Goal: Navigation & Orientation: Find specific page/section

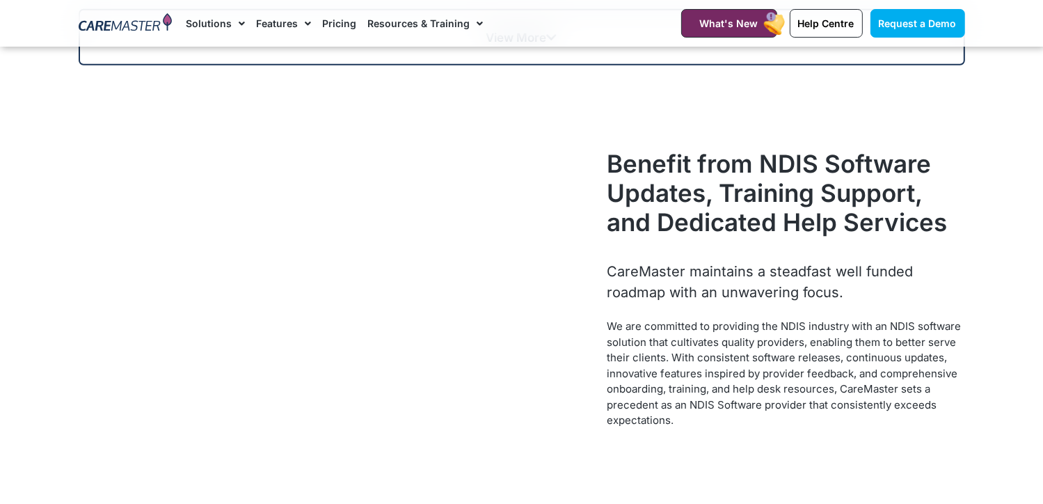
scroll to position [1391, 0]
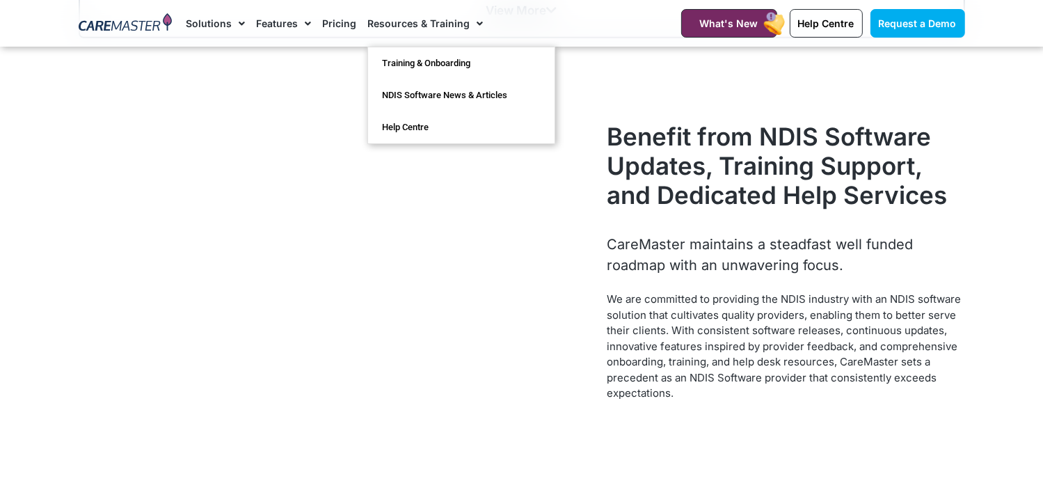
click at [473, 28] on span "Menu" at bounding box center [476, 24] width 13 height 24
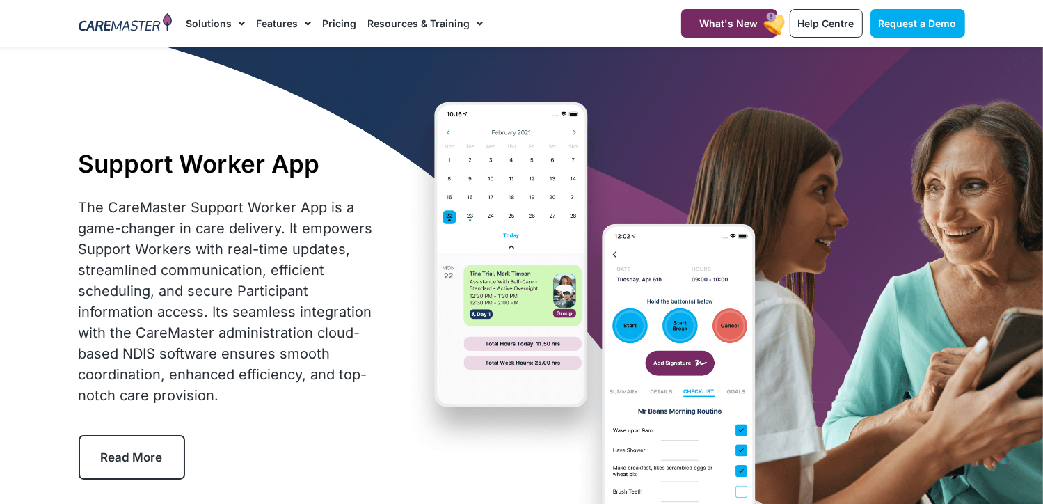
drag, startPoint x: 950, startPoint y: 1, endPoint x: 649, endPoint y: 77, distance: 311.0
click at [649, 77] on div "Support Worker App The CareMaster Support Worker App is a game-changer in care …" at bounding box center [522, 314] width 901 height 535
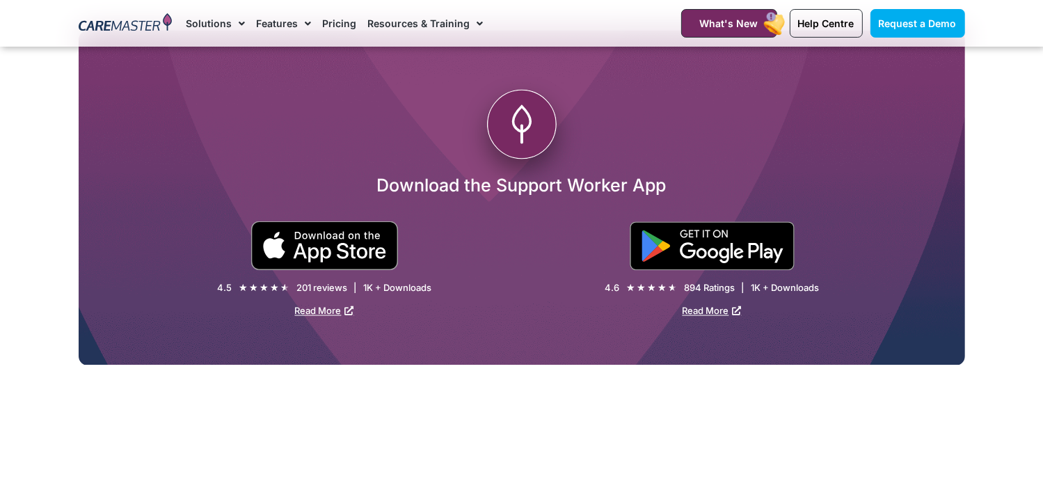
scroll to position [2541, 0]
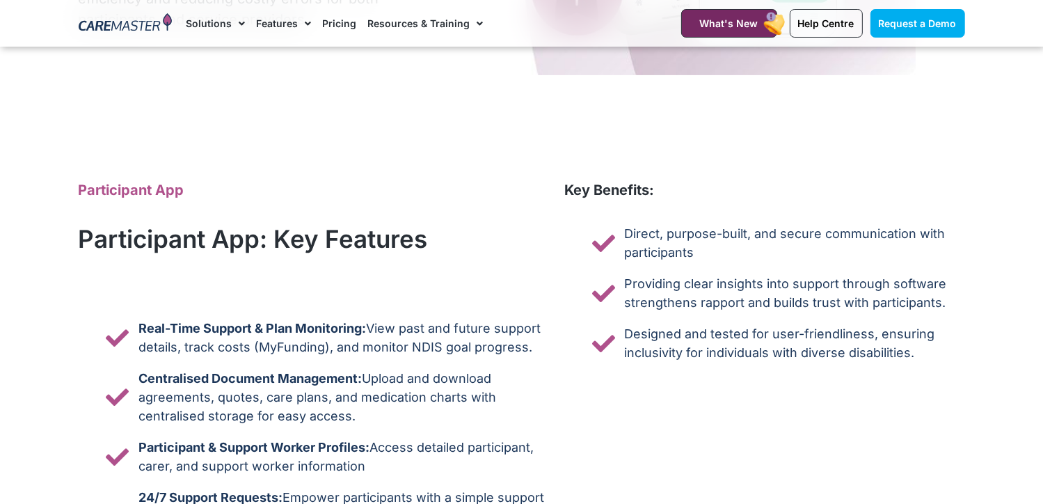
scroll to position [5704, 0]
